Goal: Obtain resource: Download file/media

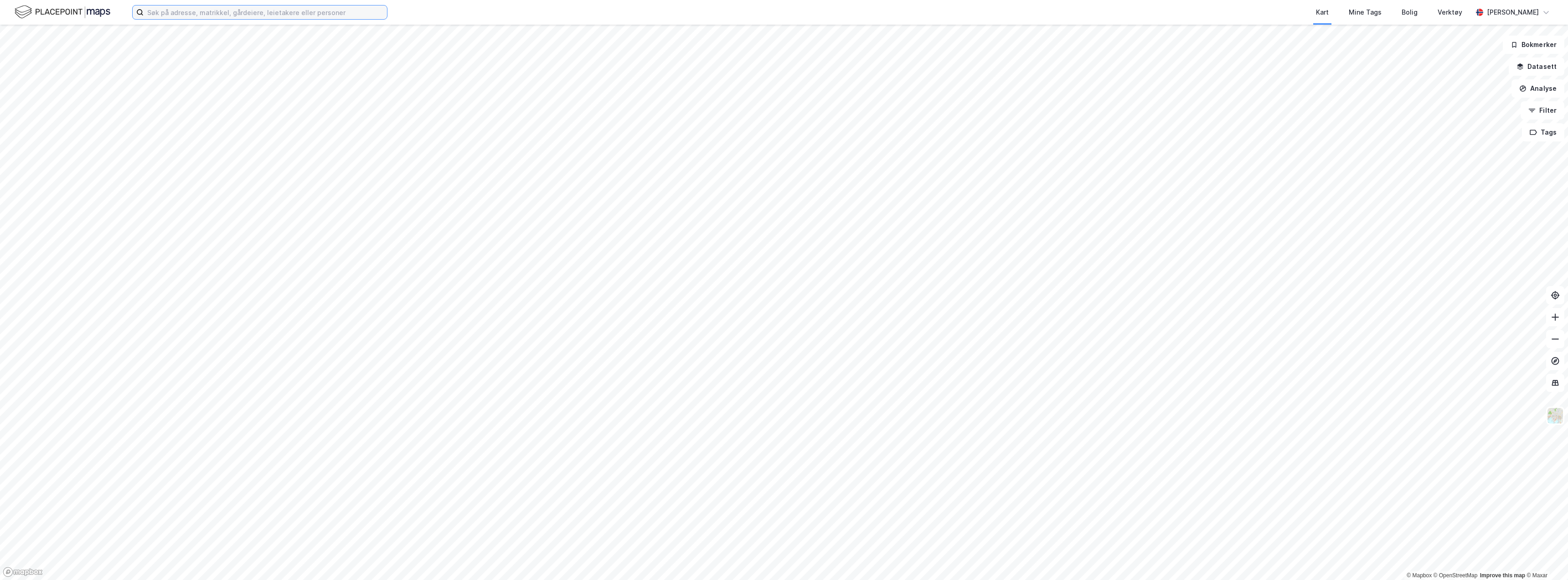
click at [190, 18] on input at bounding box center [265, 13] width 243 height 13
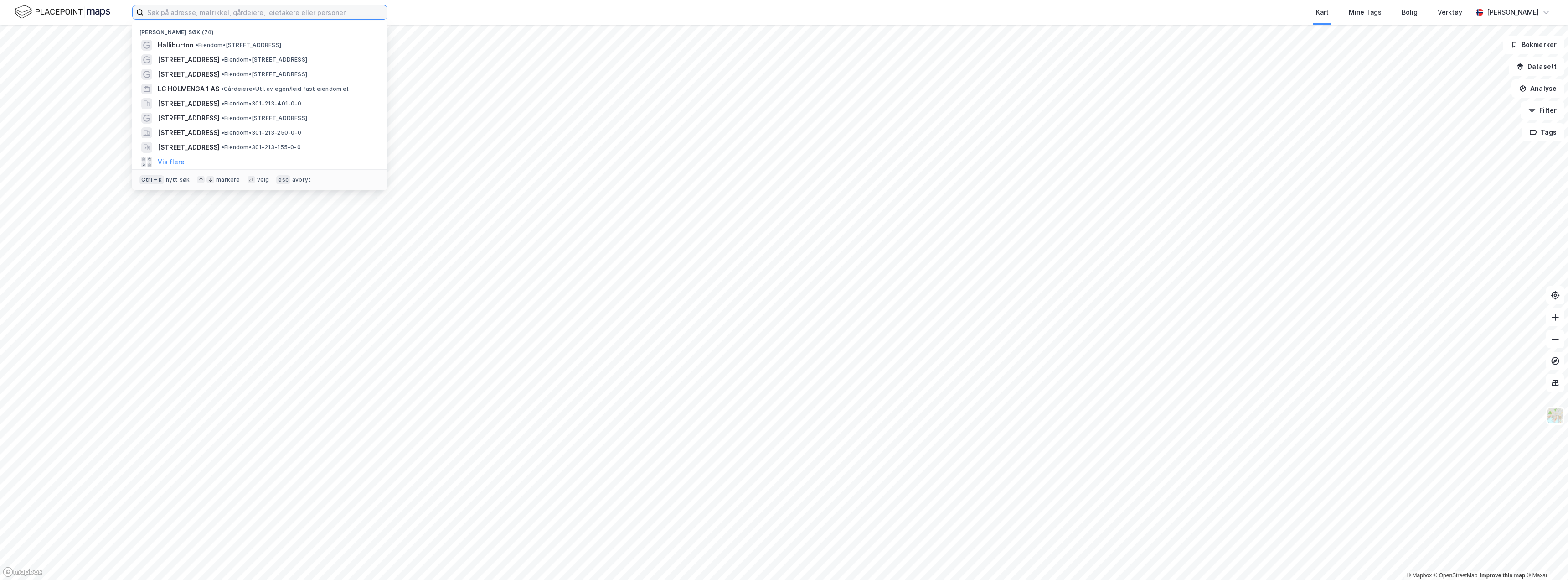
click at [190, 13] on input at bounding box center [265, 13] width 243 height 13
click at [194, 88] on span "LC HOLMENGA 1 AS" at bounding box center [189, 89] width 62 height 11
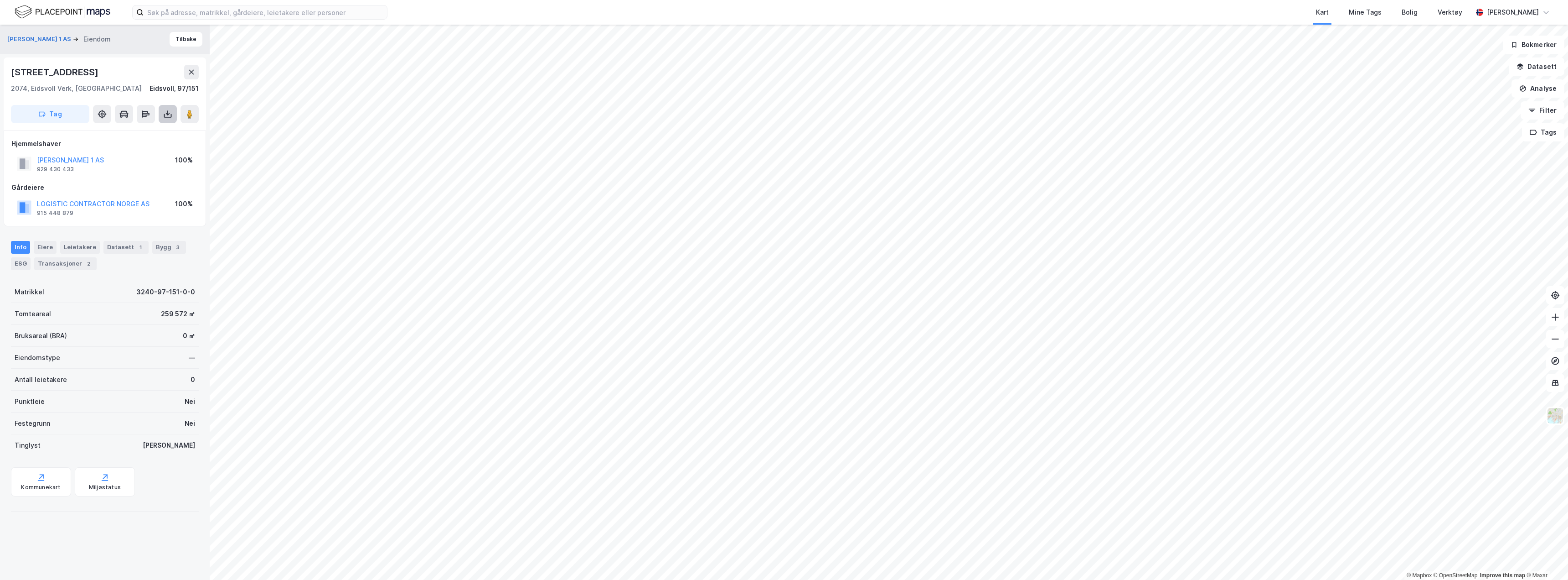
click at [170, 112] on icon at bounding box center [167, 114] width 9 height 9
click at [145, 134] on div "Last ned grunnbok" at bounding box center [122, 132] width 53 height 8
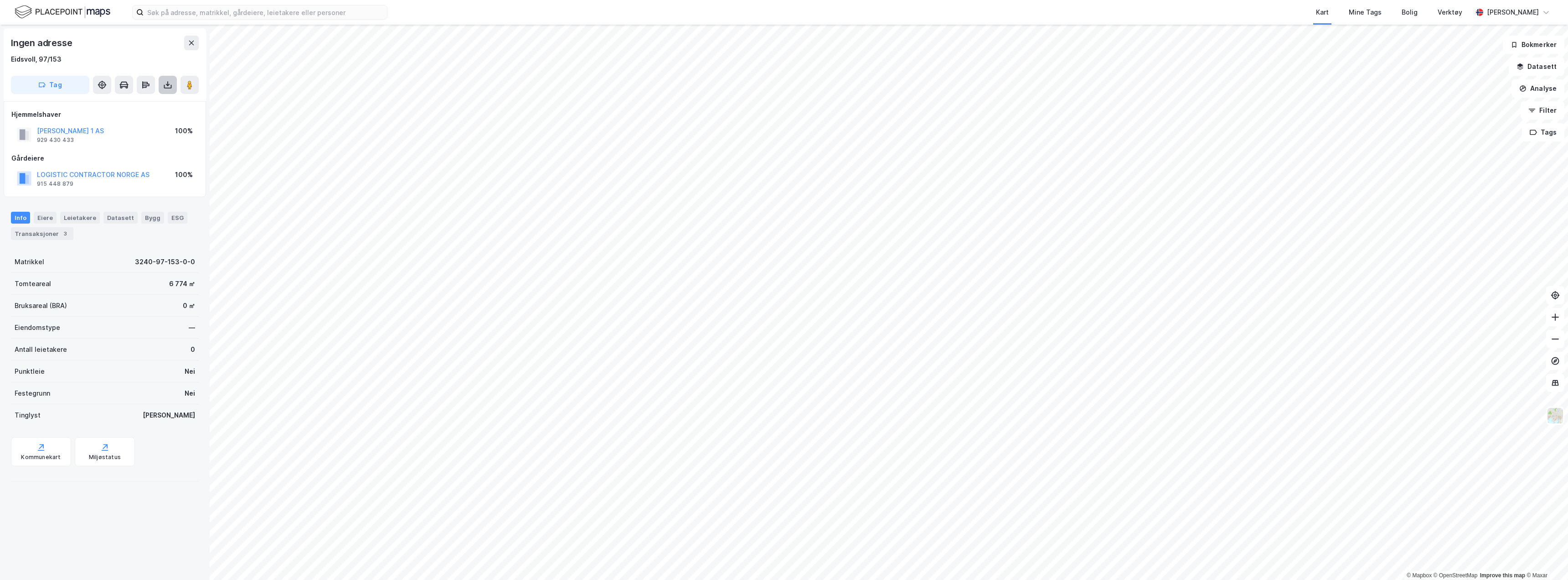
click at [170, 85] on icon at bounding box center [167, 85] width 9 height 9
click at [149, 102] on div "Last ned grunnbok" at bounding box center [122, 103] width 53 height 8
